Goal: Information Seeking & Learning: Learn about a topic

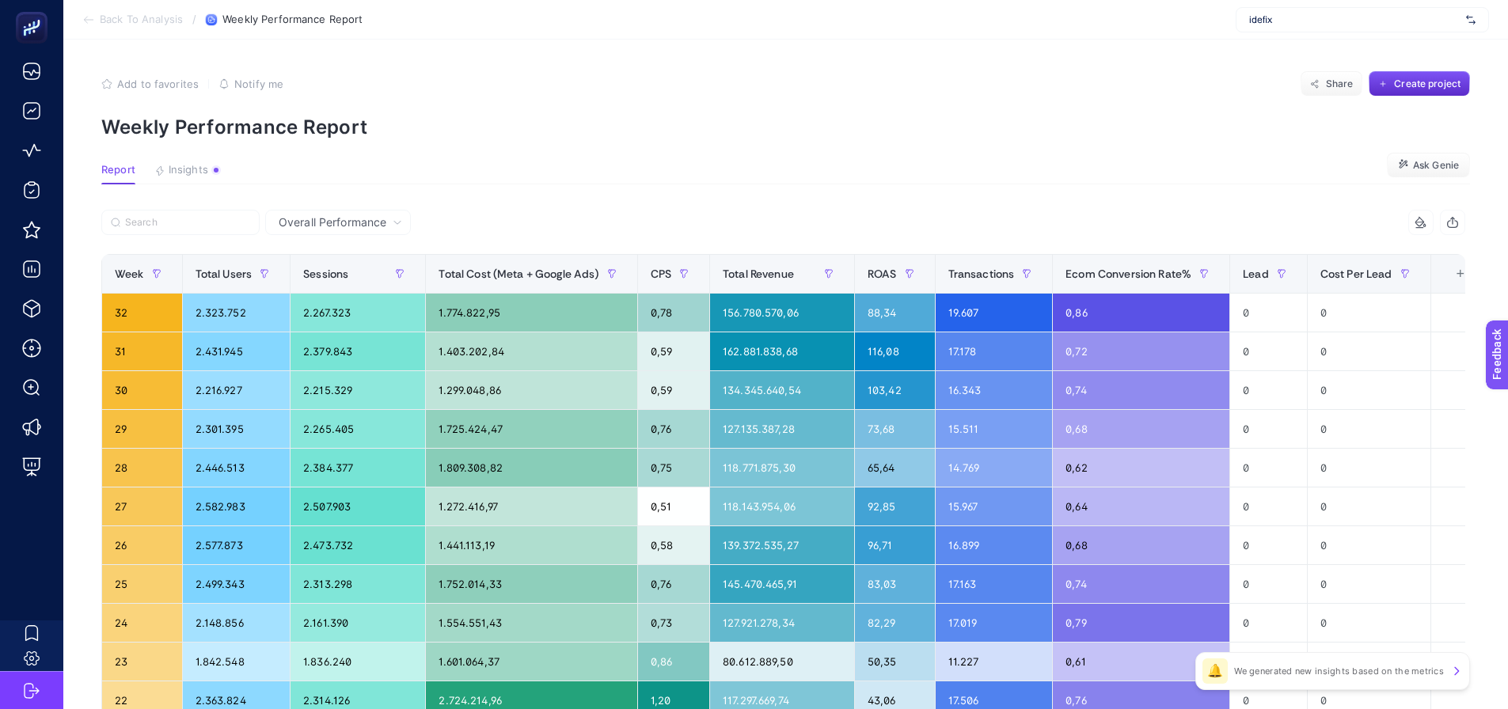
click at [1304, 25] on span "idefix" at bounding box center [1354, 19] width 211 height 13
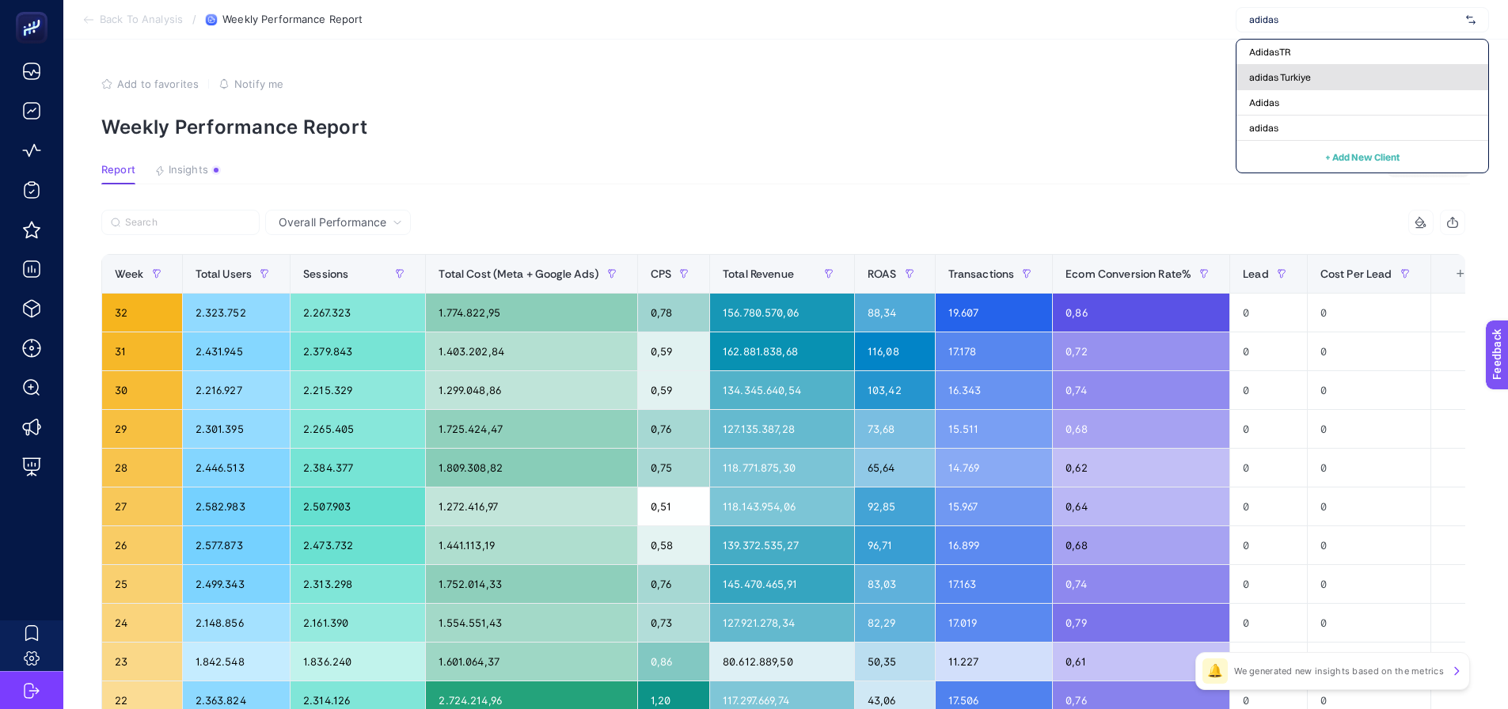
type input "adidas"
click at [1276, 71] on span "adidas Turkiye" at bounding box center [1280, 77] width 62 height 13
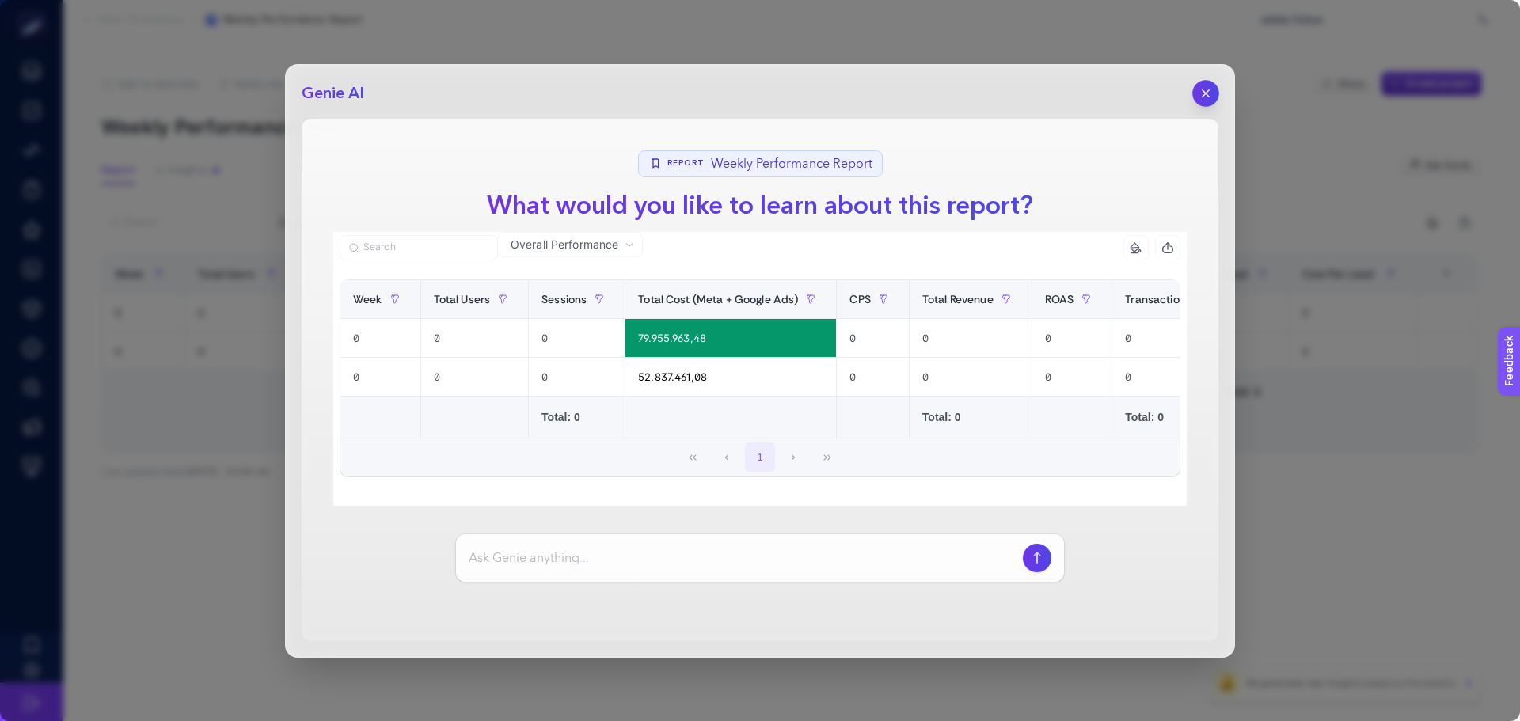
click at [1211, 88] on icon "button" at bounding box center [1206, 92] width 13 height 13
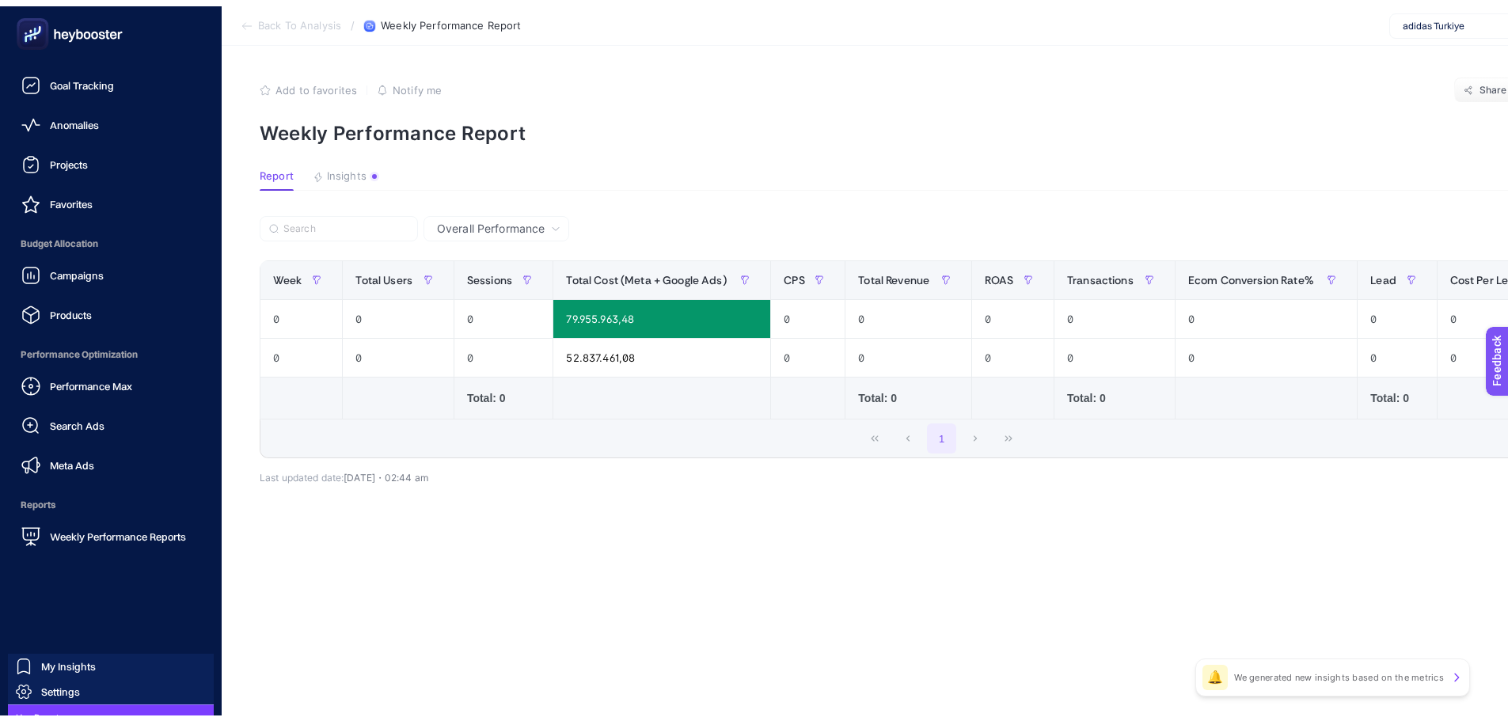
scroll to position [59, 0]
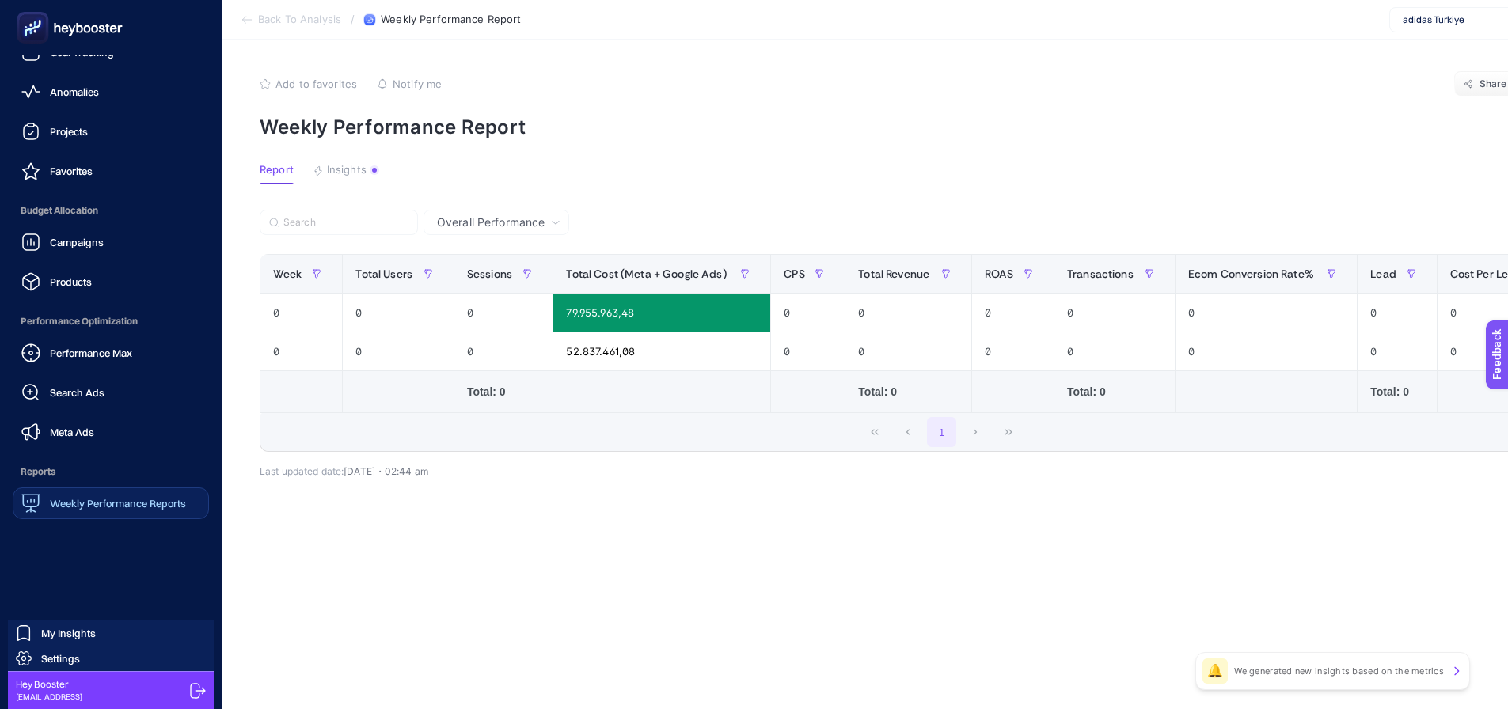
click at [63, 505] on span "Weekly Performance Reports" at bounding box center [118, 503] width 136 height 13
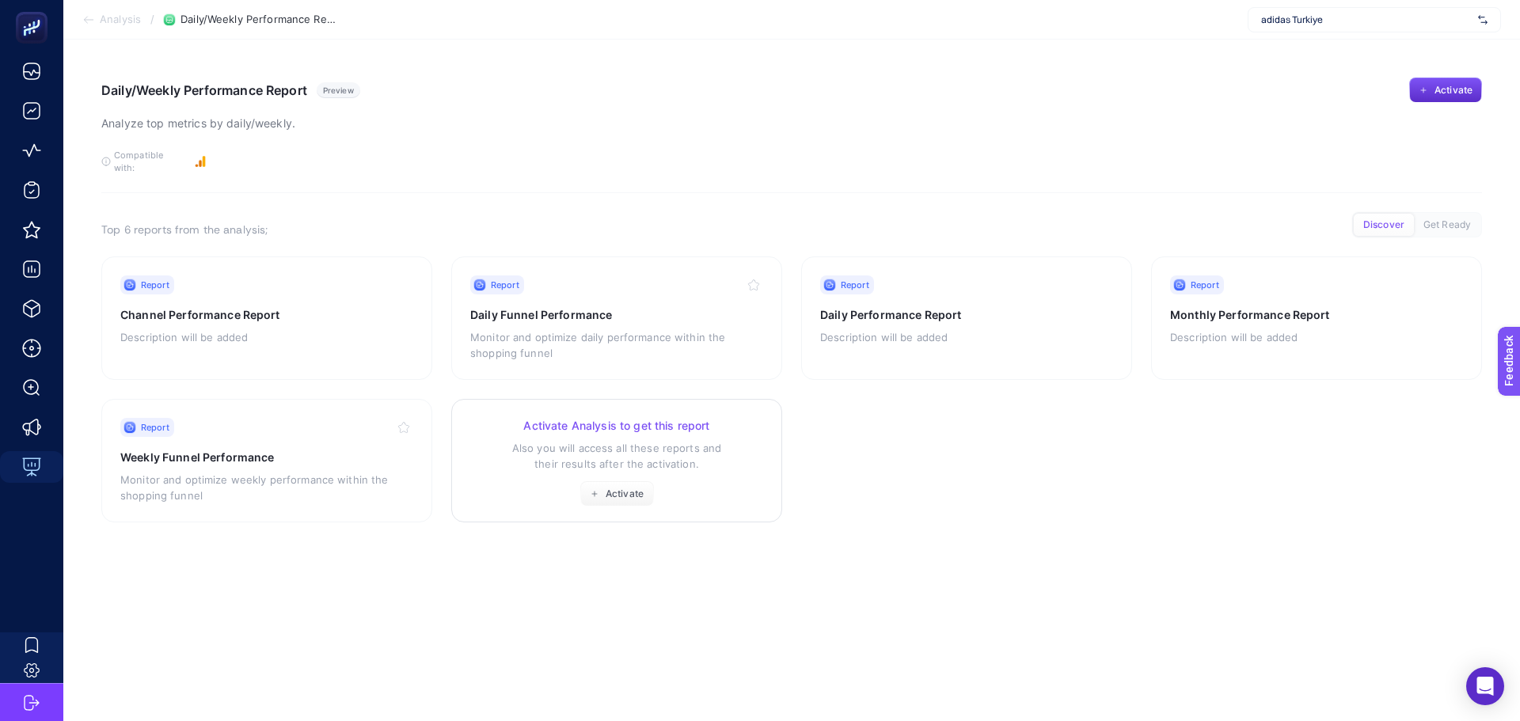
click at [472, 465] on div "Activate Analysis to get this report Also you will access all these reports and…" at bounding box center [616, 462] width 293 height 89
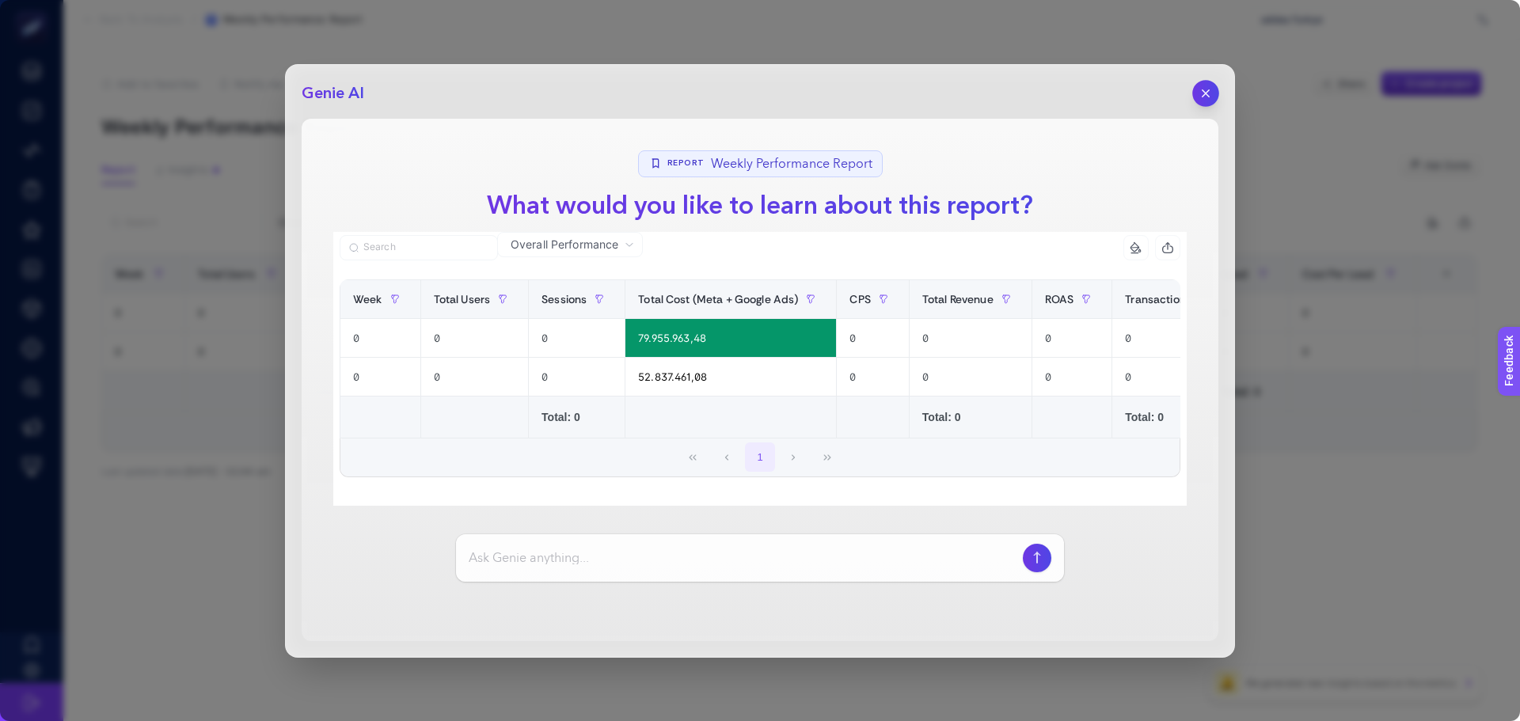
drag, startPoint x: 1207, startPoint y: 69, endPoint x: 1204, endPoint y: 92, distance: 23.2
click at [1208, 72] on div "Genie AI Report Weekly Performance Report What would you like to learn about th…" at bounding box center [760, 361] width 950 height 594
click at [1203, 94] on icon "button" at bounding box center [1206, 92] width 13 height 13
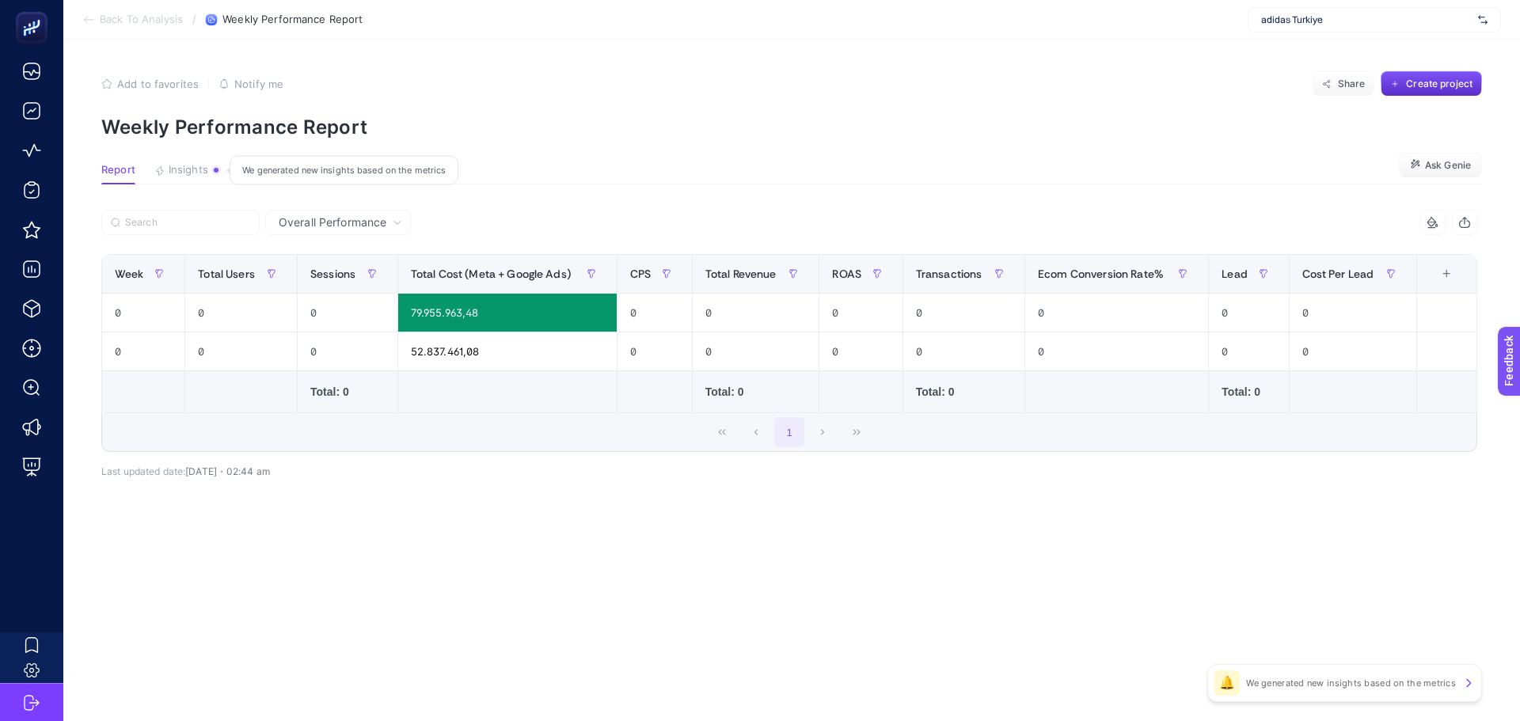
click at [203, 168] on span "Insights" at bounding box center [189, 170] width 40 height 13
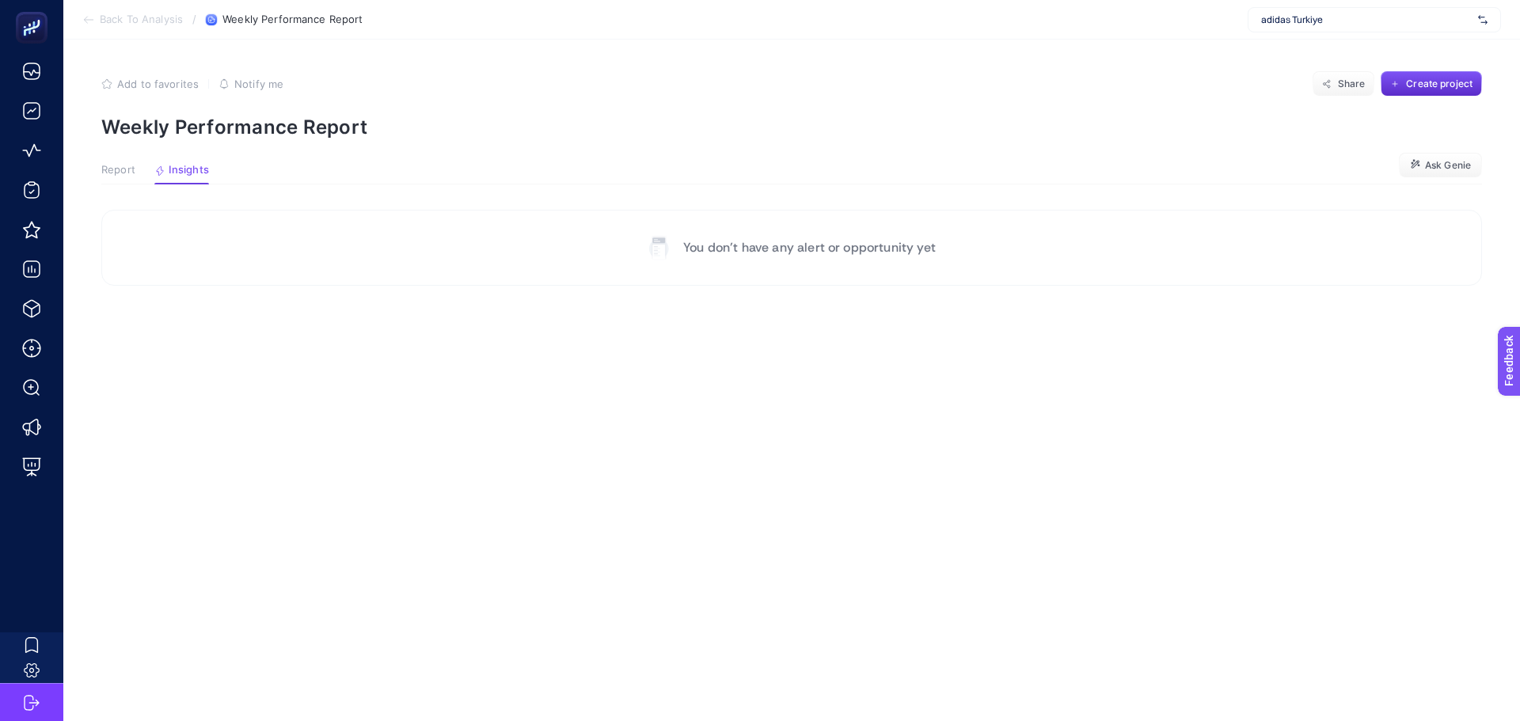
click at [121, 170] on span "Report" at bounding box center [118, 170] width 34 height 13
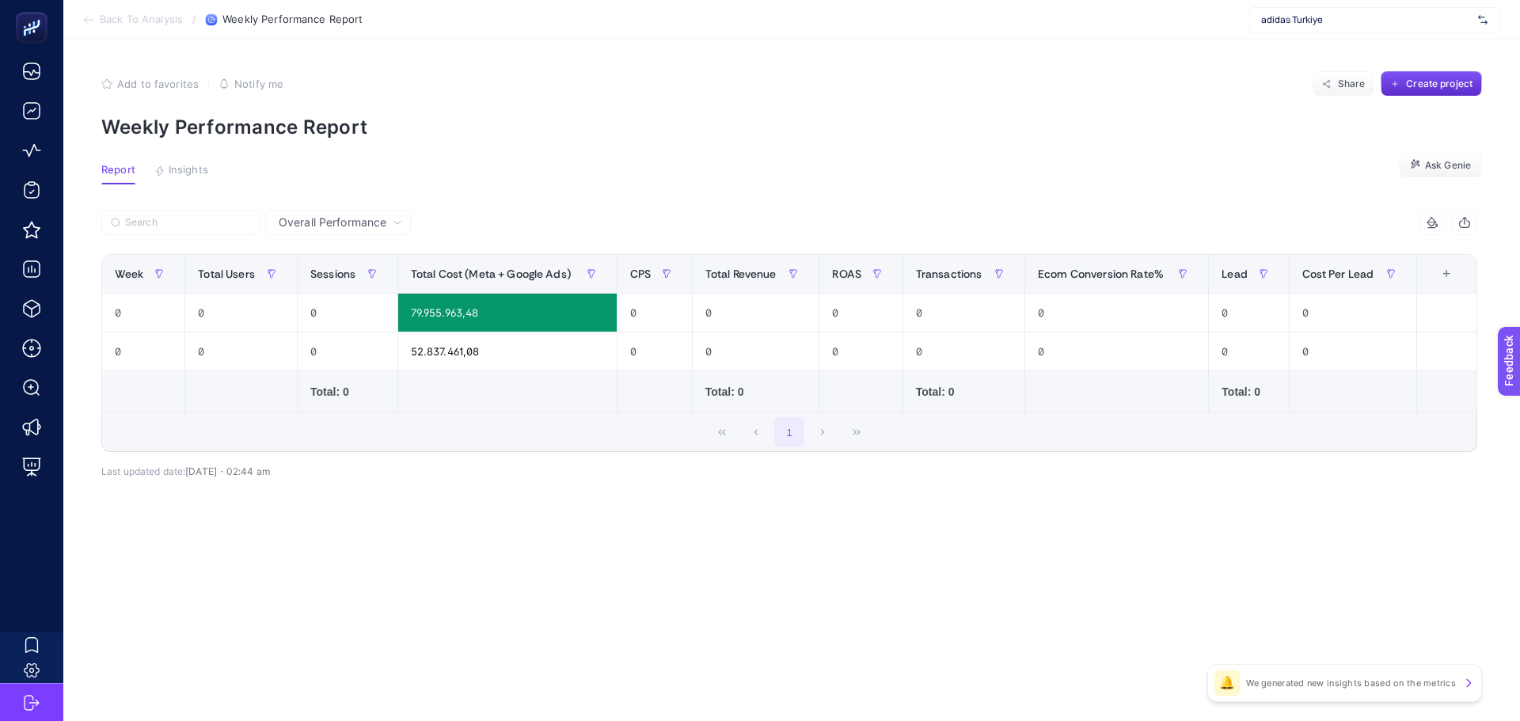
click at [348, 219] on span "Overall Performance" at bounding box center [333, 223] width 108 height 16
click at [308, 343] on li "Google Ads Performance" at bounding box center [338, 357] width 136 height 29
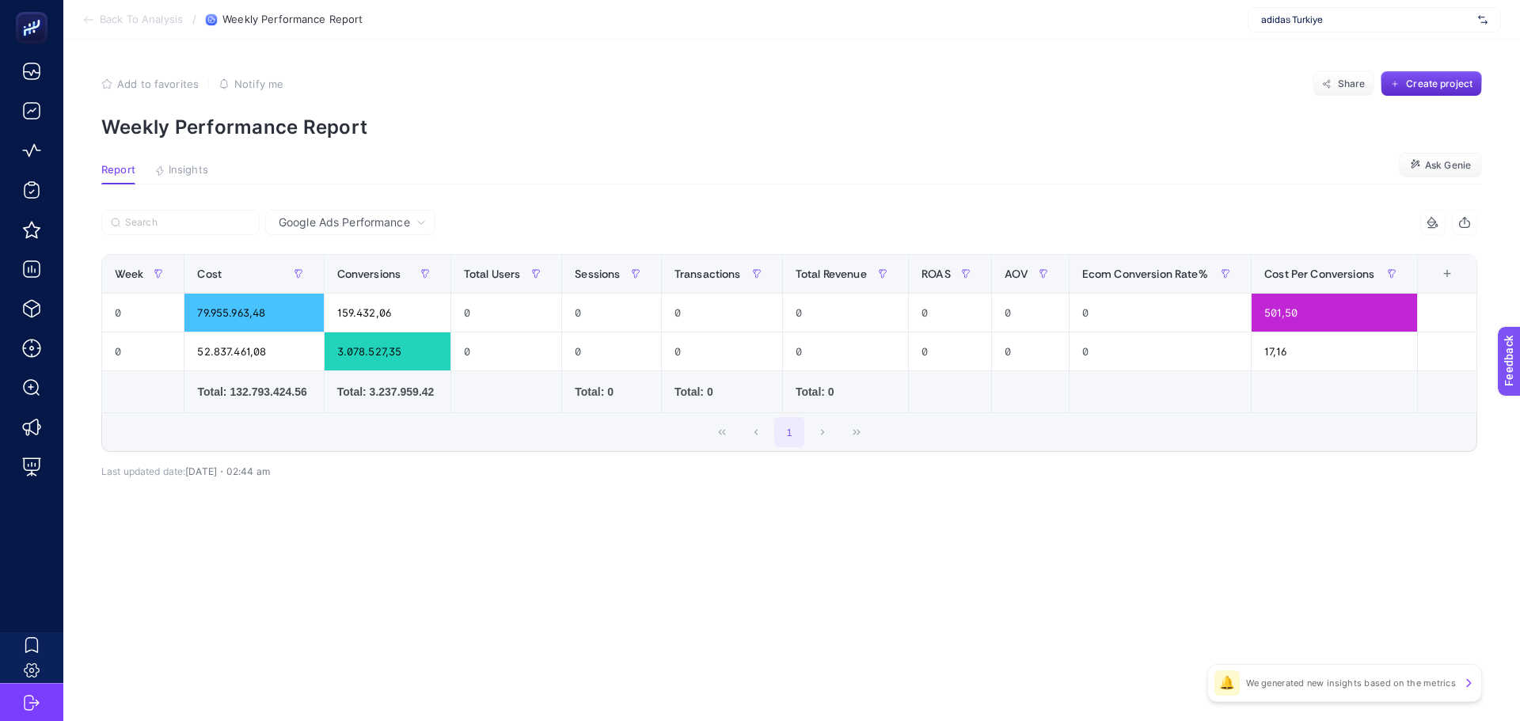
click at [338, 211] on div "Google Ads Performance" at bounding box center [350, 222] width 170 height 25
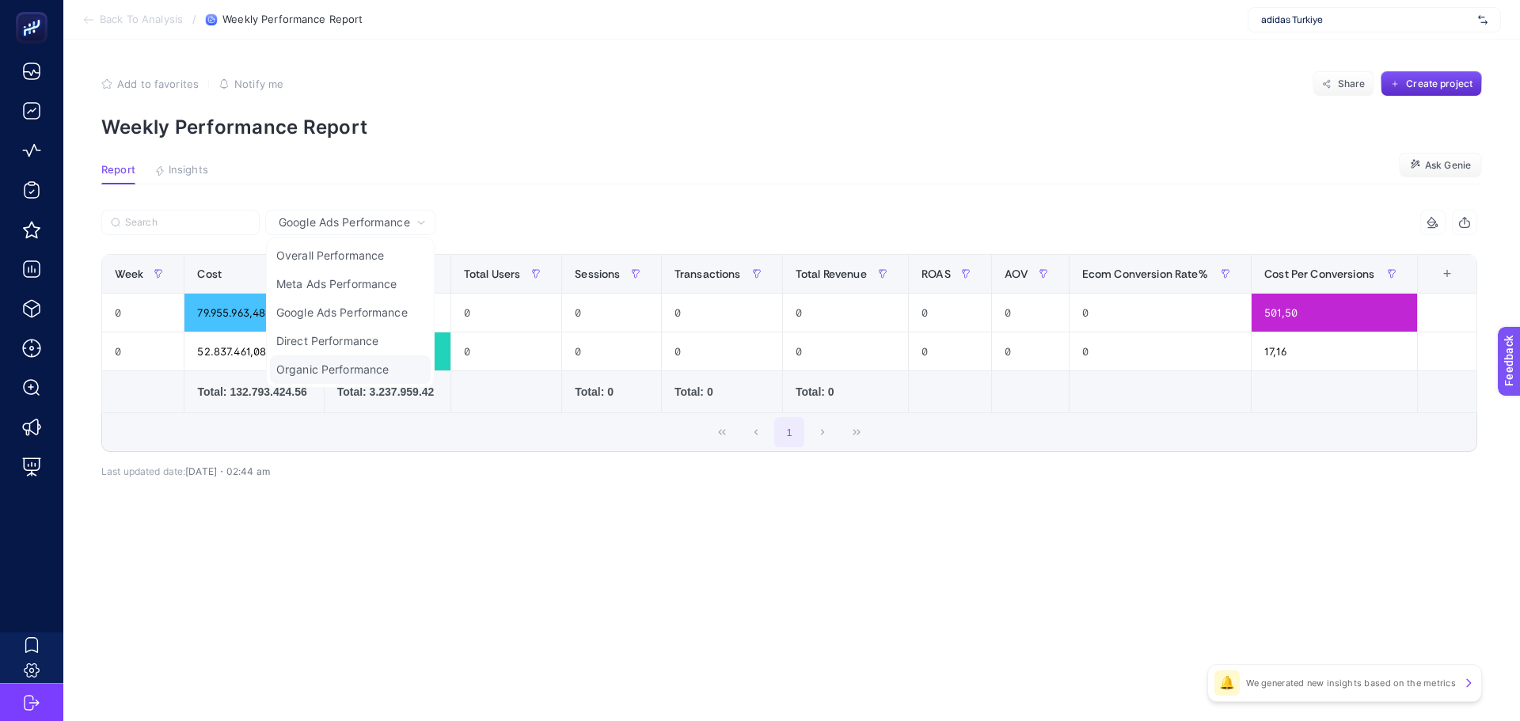
click at [319, 356] on li "Organic Performance" at bounding box center [350, 370] width 161 height 29
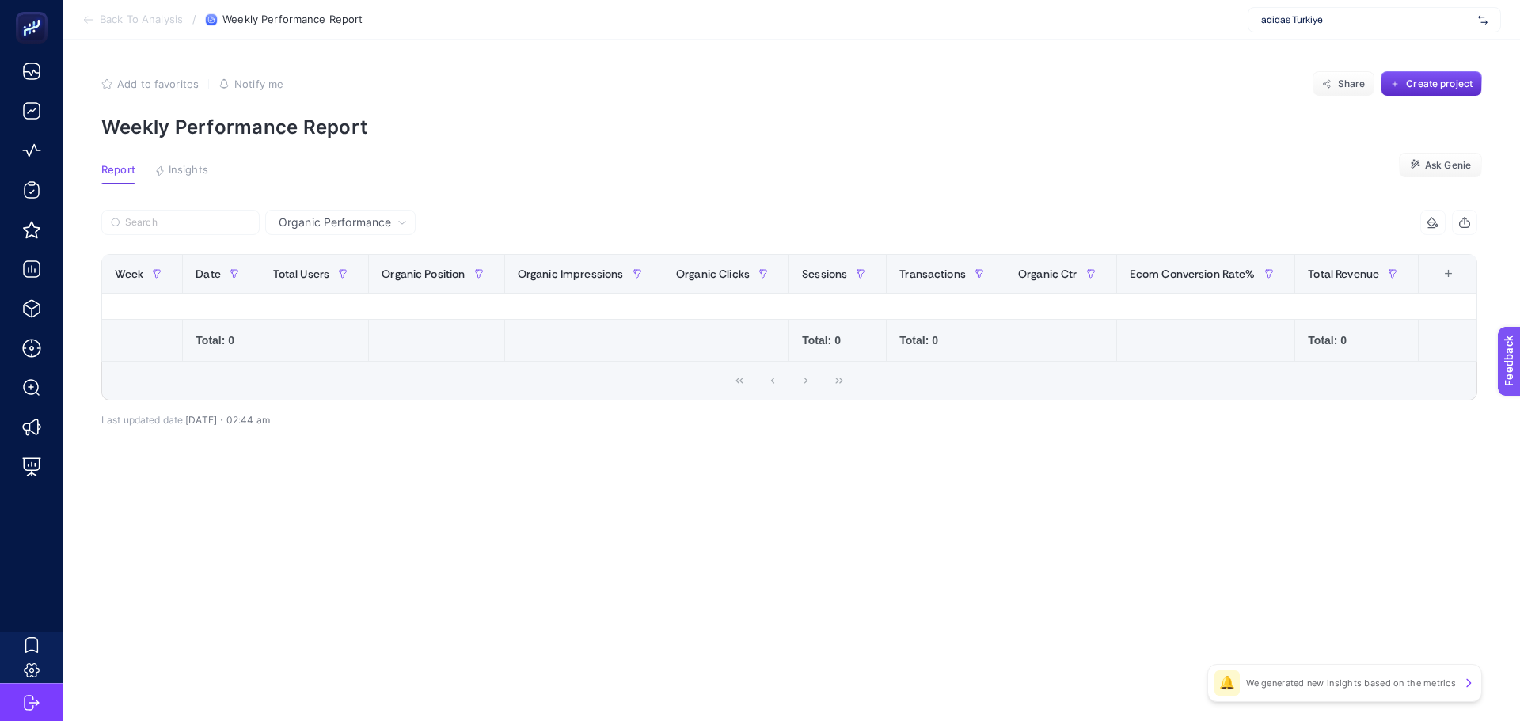
click at [330, 234] on div "Organic Performance" at bounding box center [340, 222] width 150 height 25
click at [322, 270] on li "Overall Performance" at bounding box center [340, 284] width 141 height 29
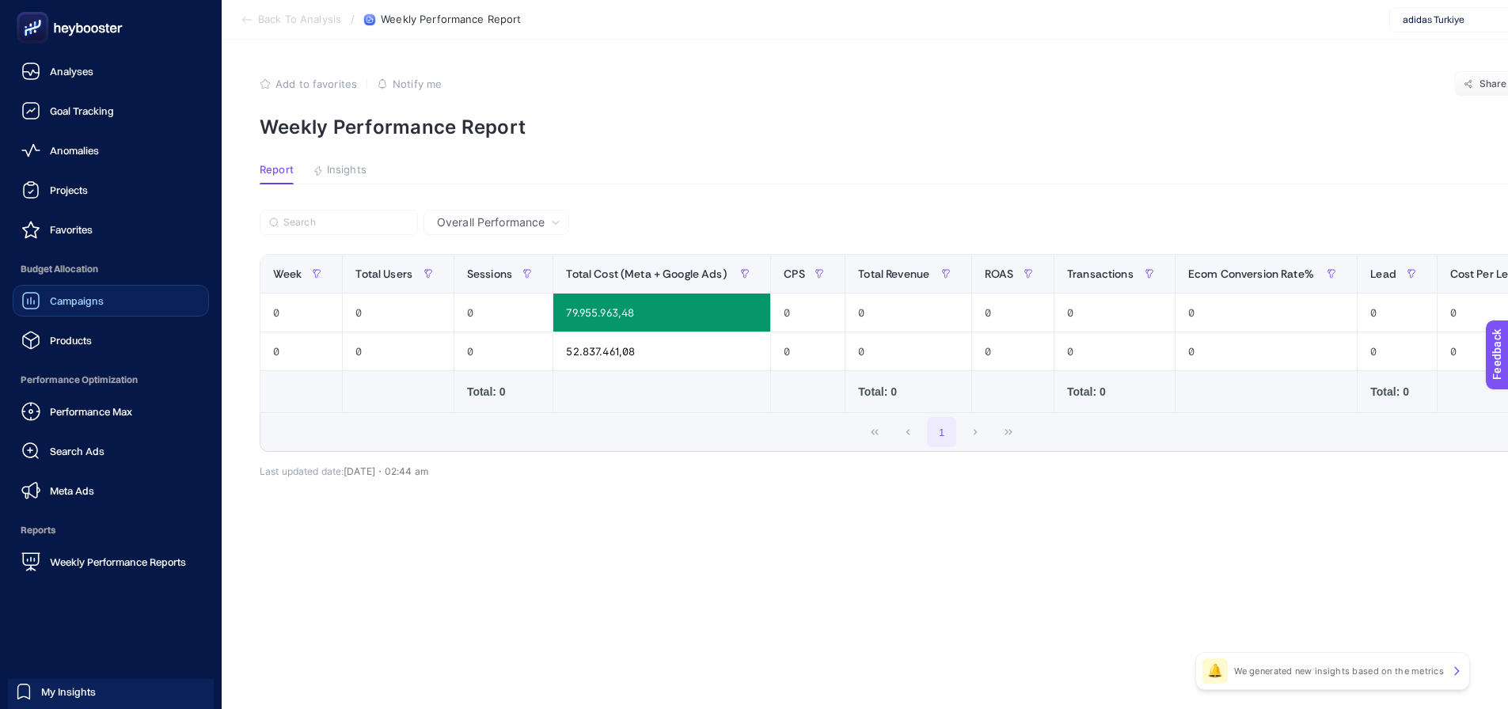
click at [78, 302] on span "Campaigns" at bounding box center [77, 301] width 54 height 13
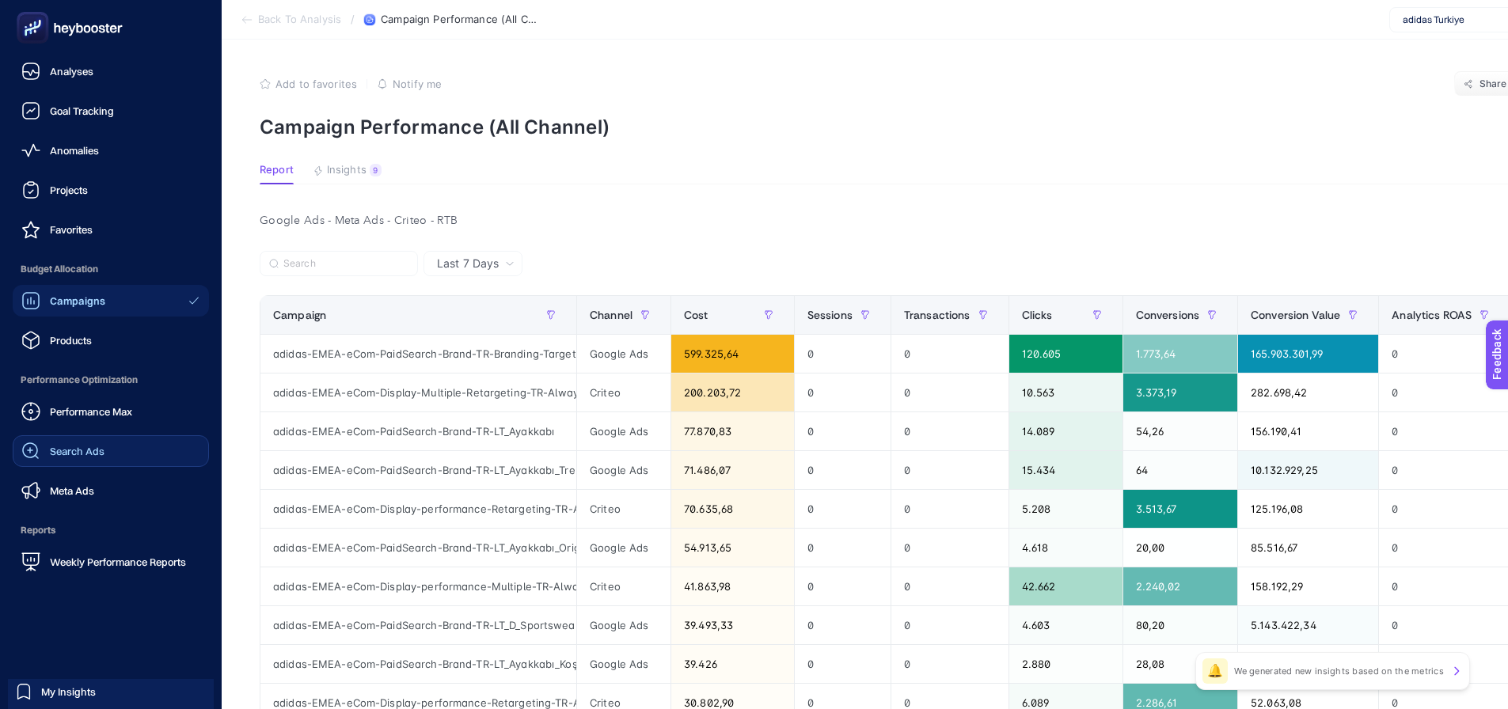
click at [55, 452] on span "Search Ads" at bounding box center [77, 451] width 55 height 13
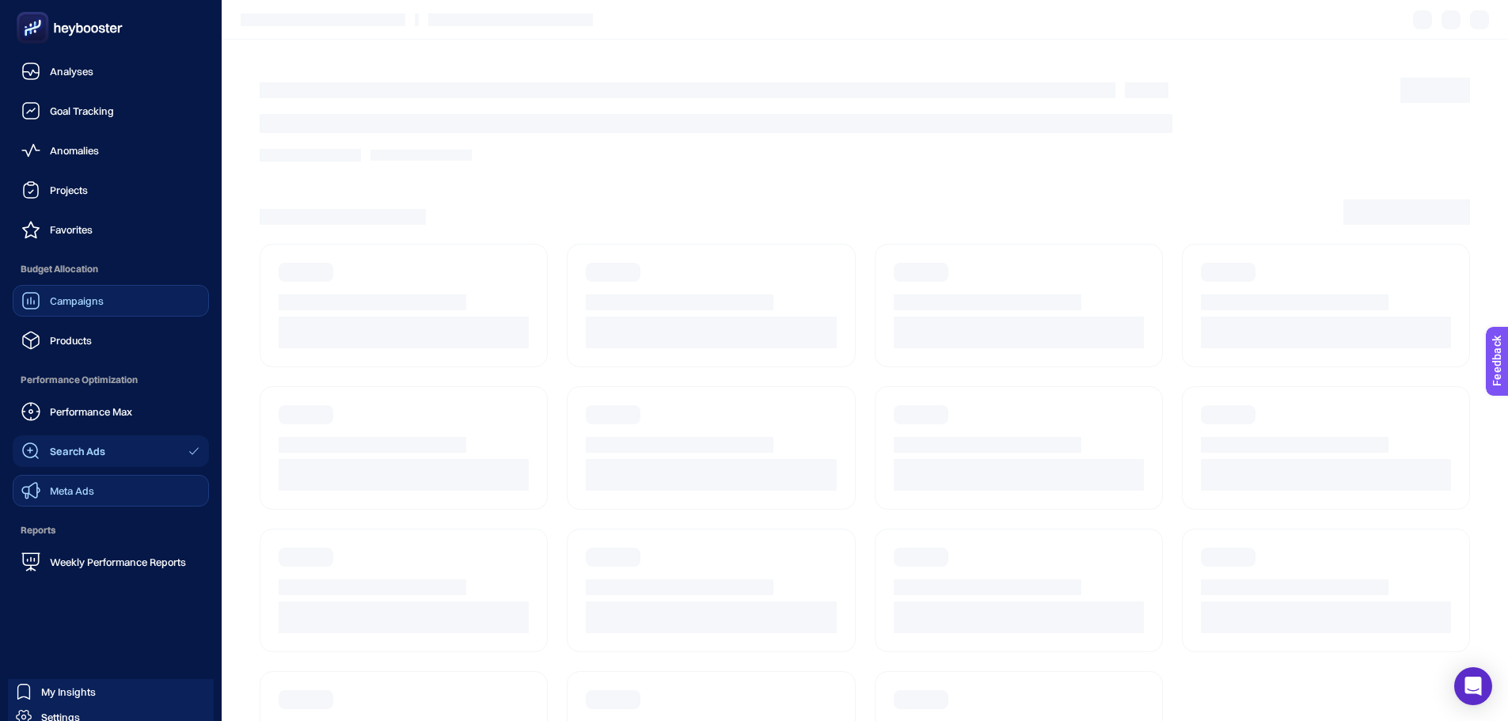
click at [61, 495] on span "Meta Ads" at bounding box center [72, 491] width 44 height 13
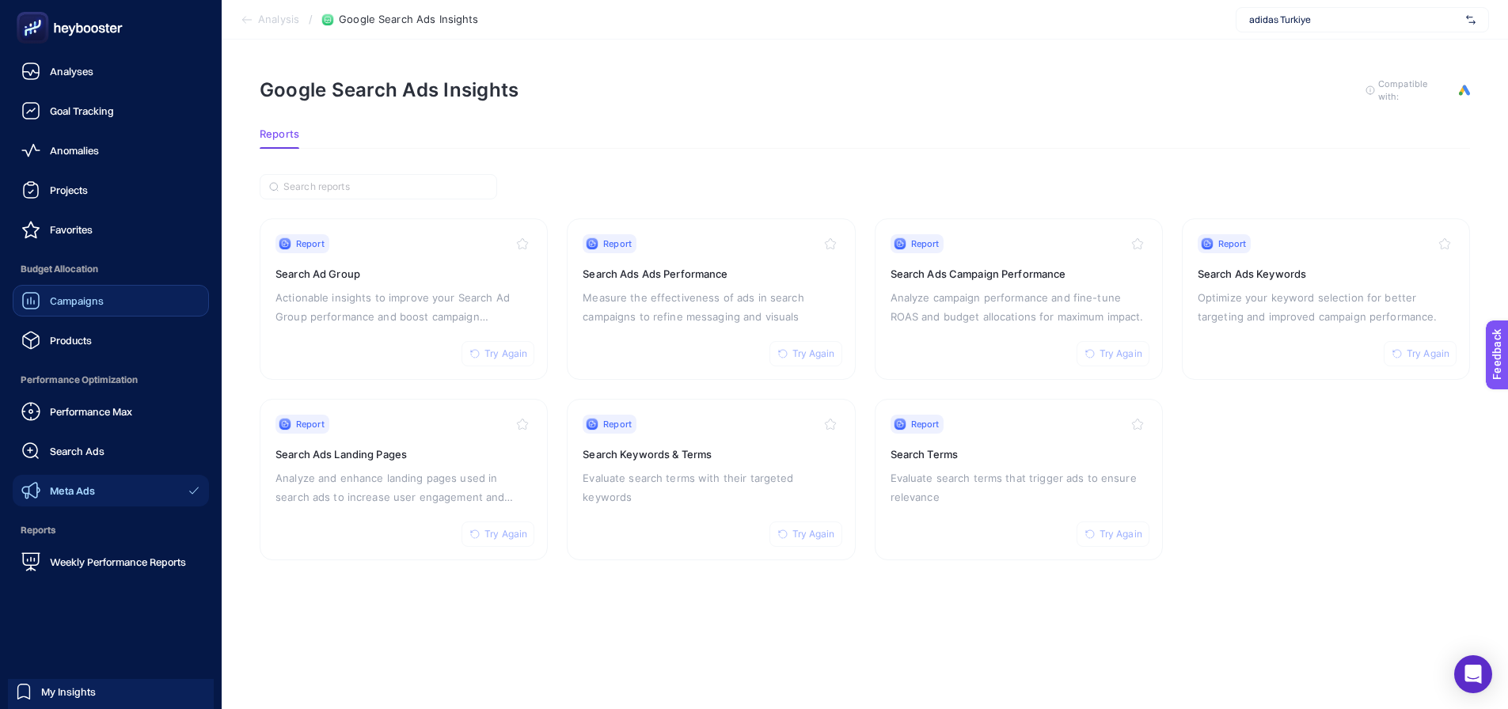
click at [61, 491] on span "Meta Ads" at bounding box center [72, 491] width 45 height 13
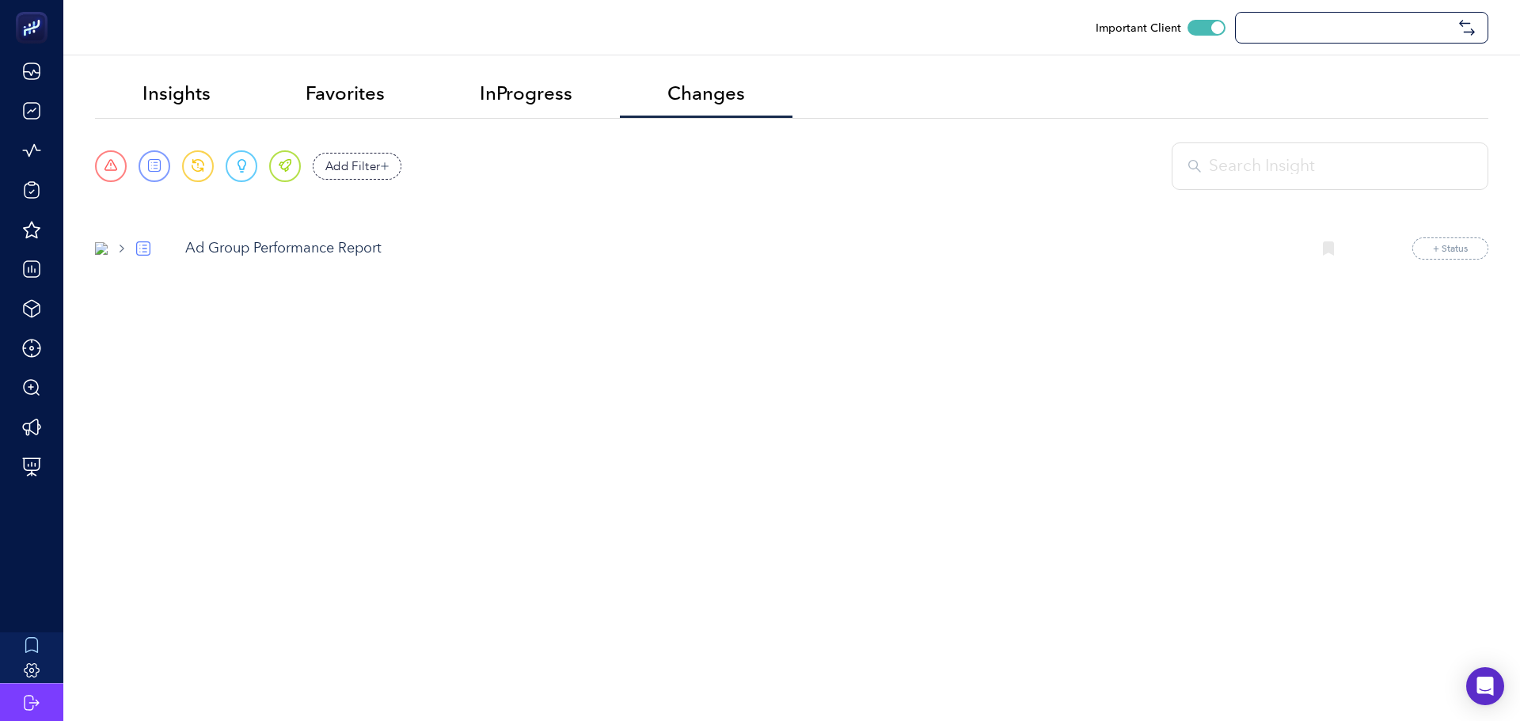
checkbox input "true"
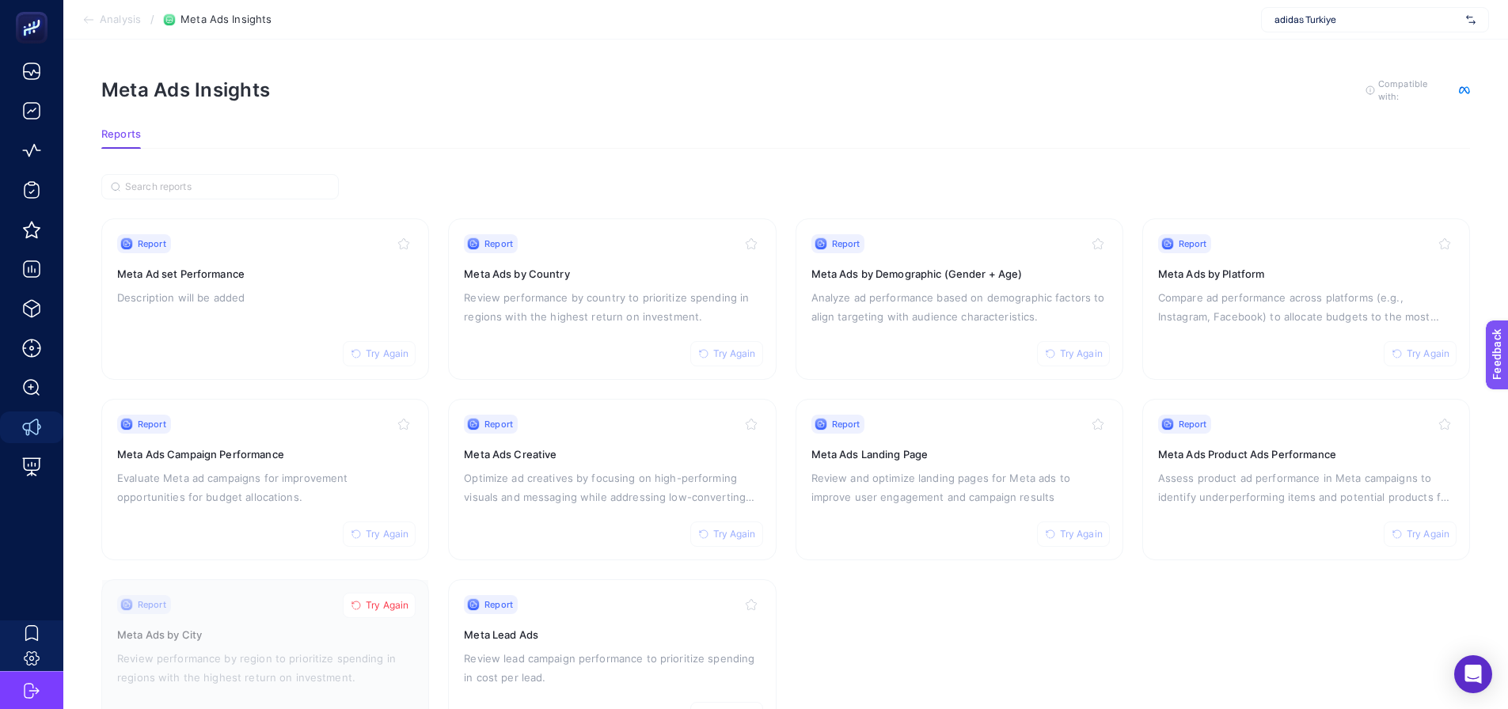
click at [1276, 17] on span "adidas Turkiye" at bounding box center [1367, 19] width 185 height 13
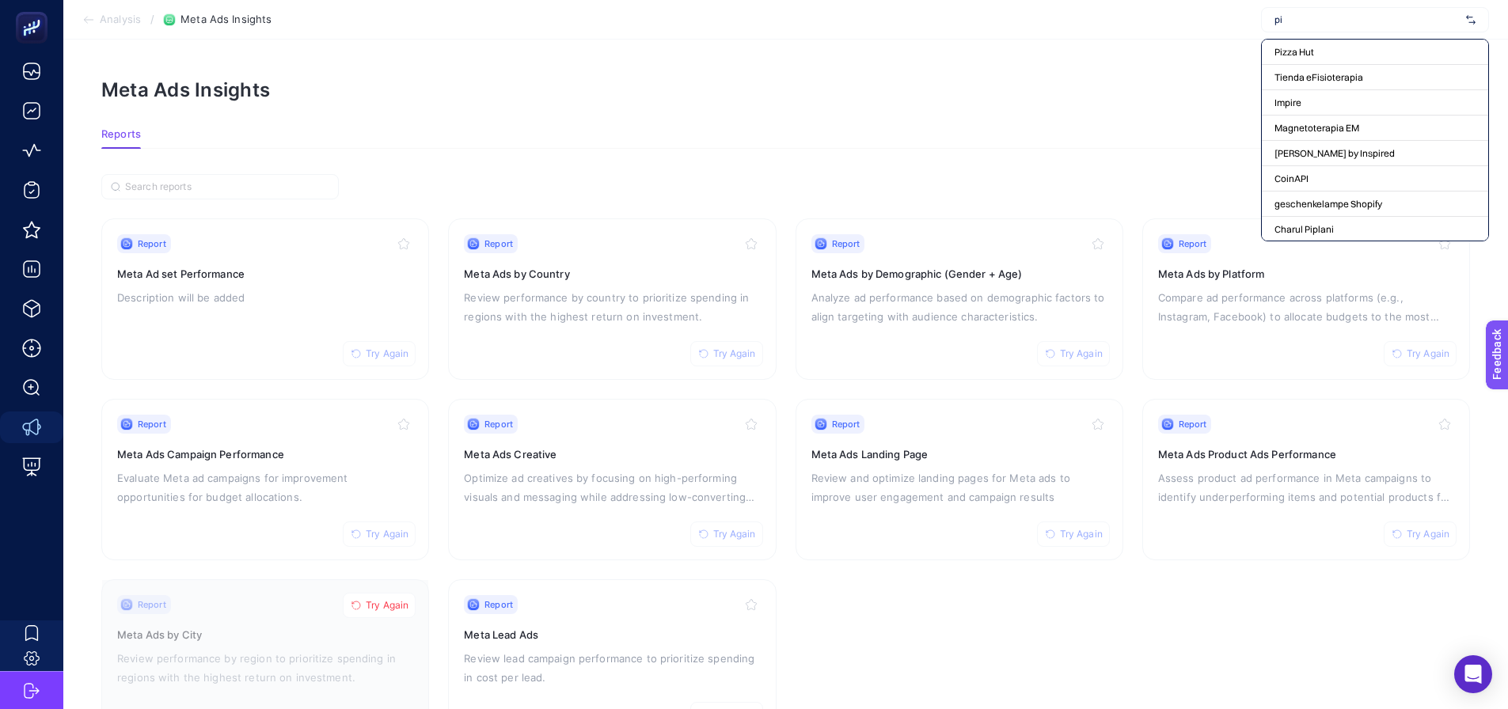
type input "p"
type input "v"
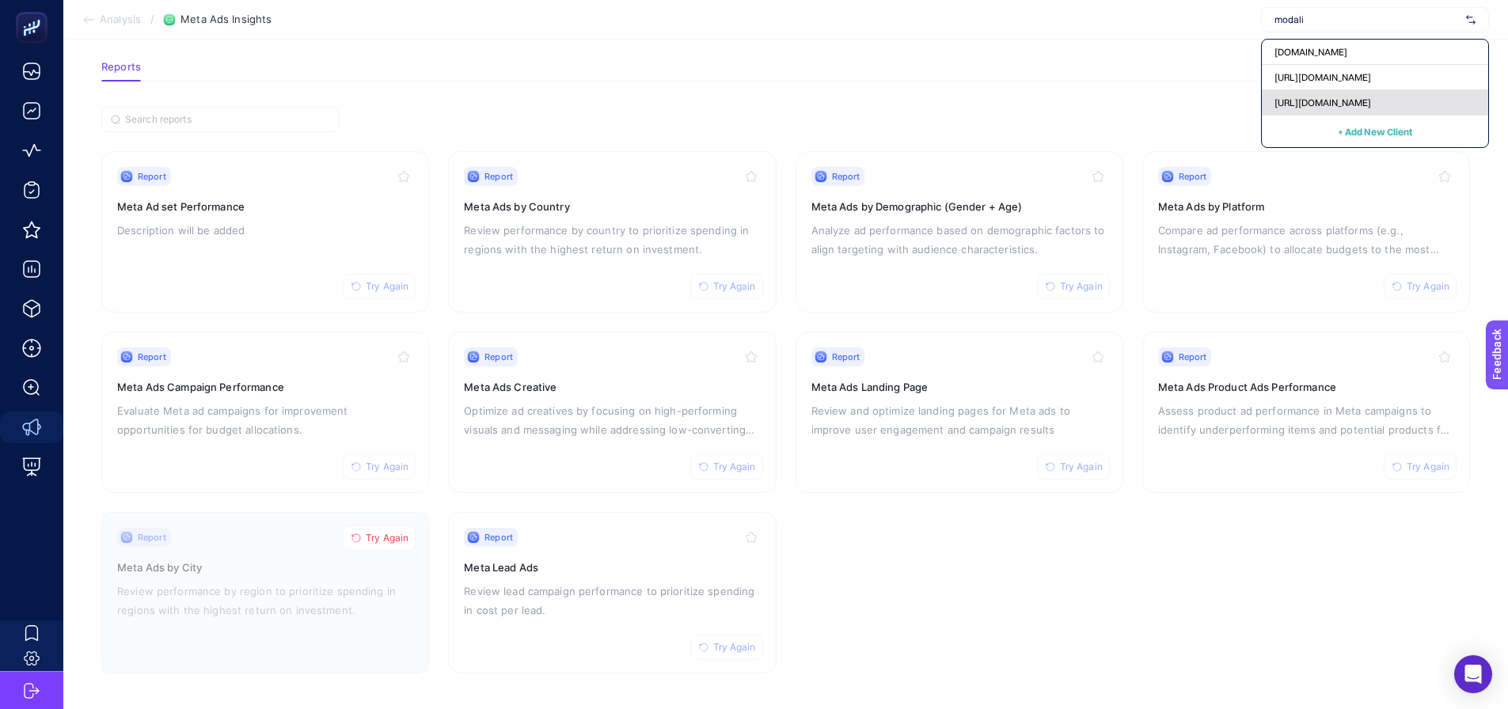
type input "modali"
click at [1366, 108] on span "[URL][DOMAIN_NAME]" at bounding box center [1323, 103] width 97 height 13
